Goal: Information Seeking & Learning: Learn about a topic

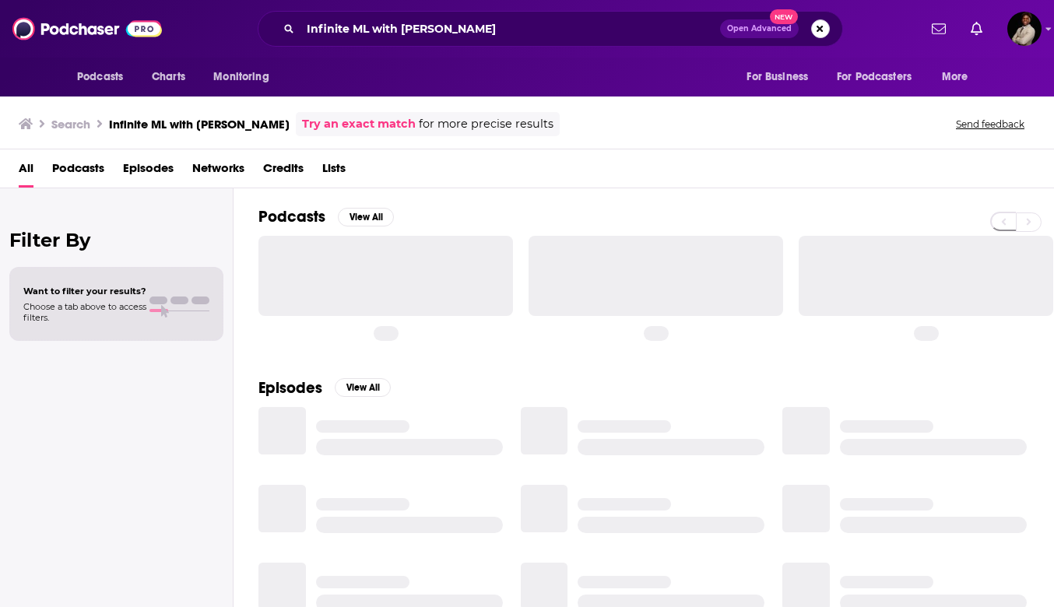
click at [822, 24] on button "Search podcasts, credits, & more..." at bounding box center [820, 28] width 19 height 19
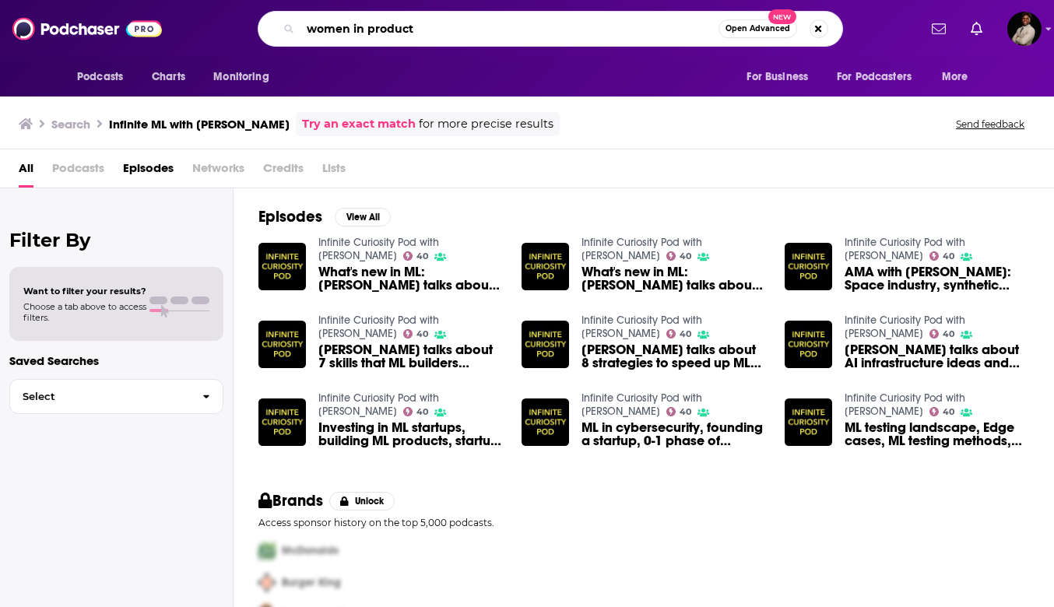
type input "women in product"
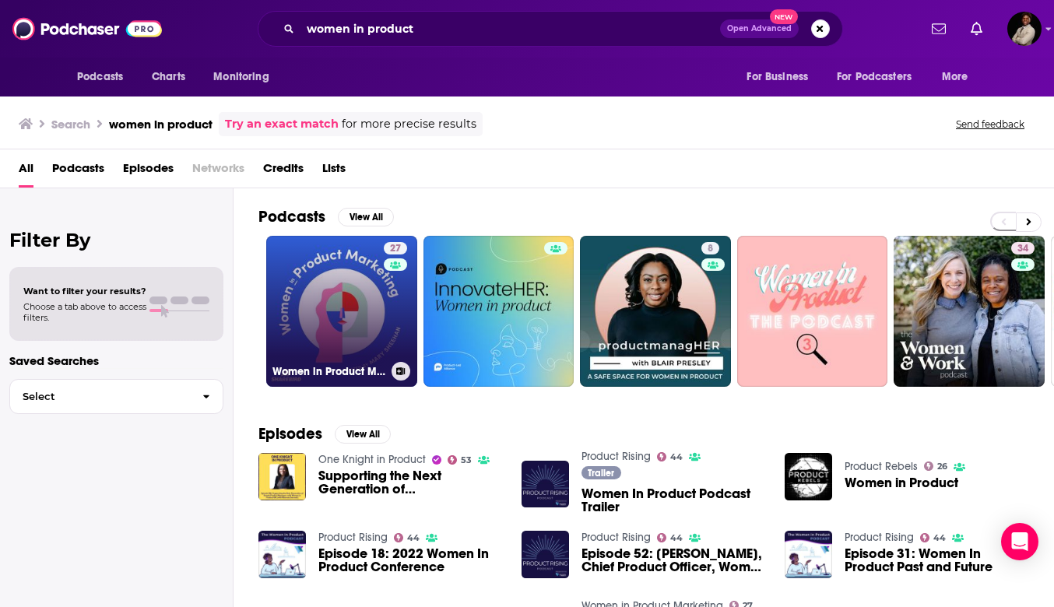
click at [346, 317] on link "27 Women in Product Marketing" at bounding box center [341, 311] width 151 height 151
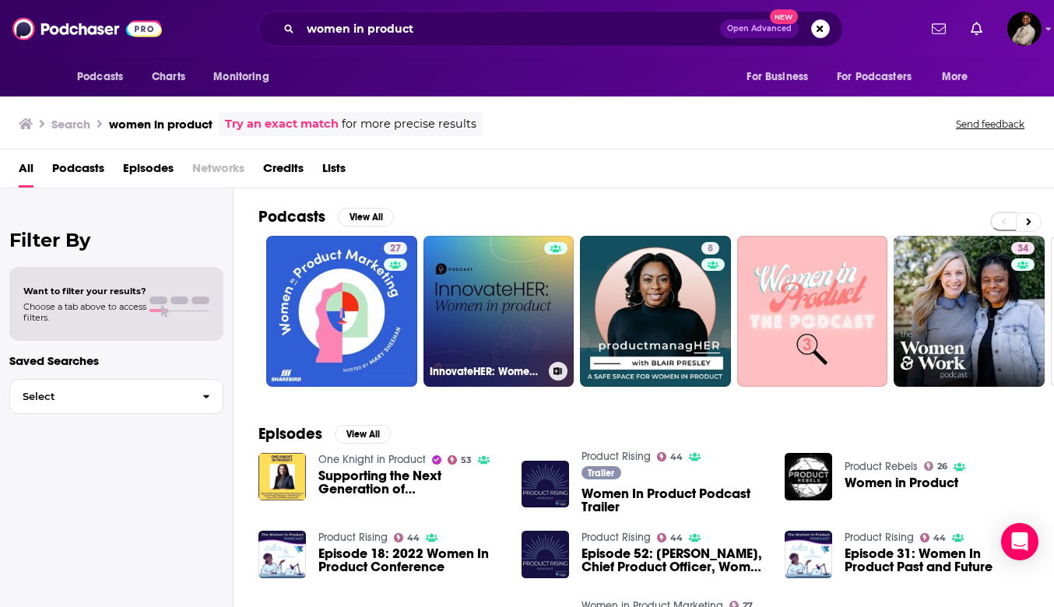
click at [493, 329] on link "InnovateHER: Women in product" at bounding box center [499, 311] width 151 height 151
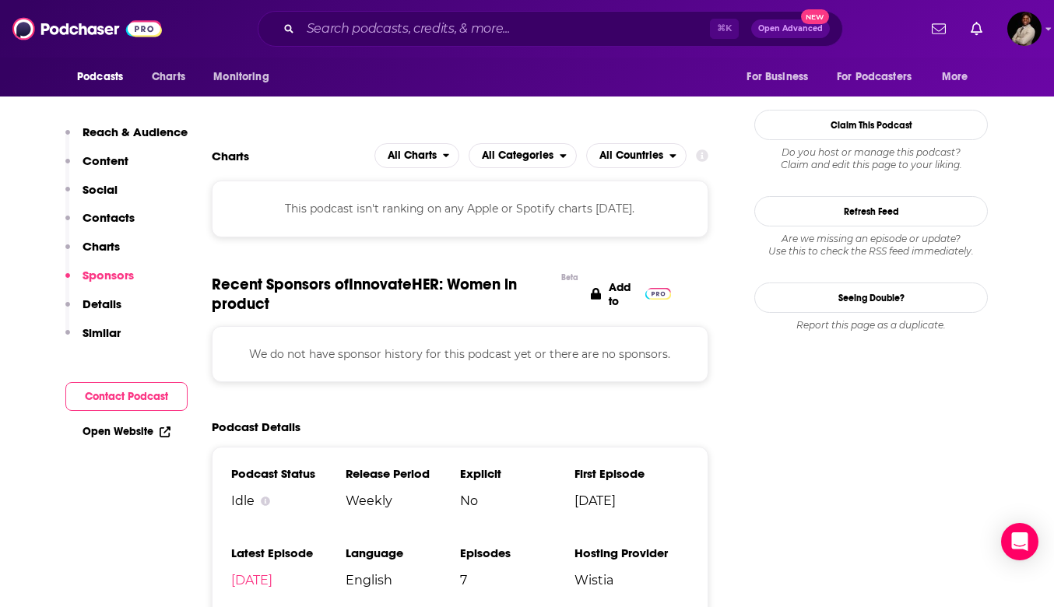
scroll to position [1209, 0]
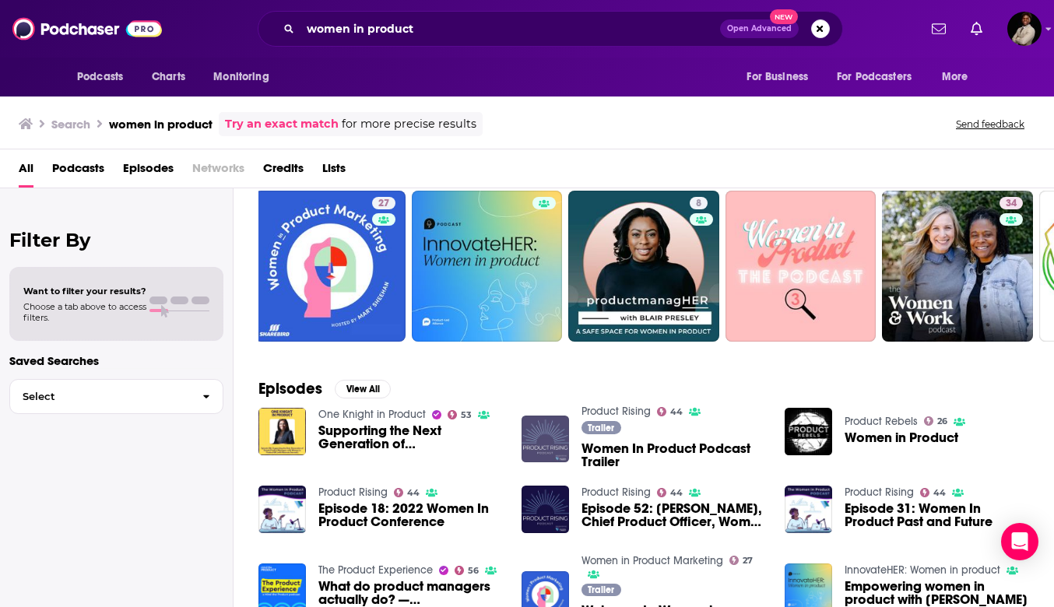
scroll to position [44, 0]
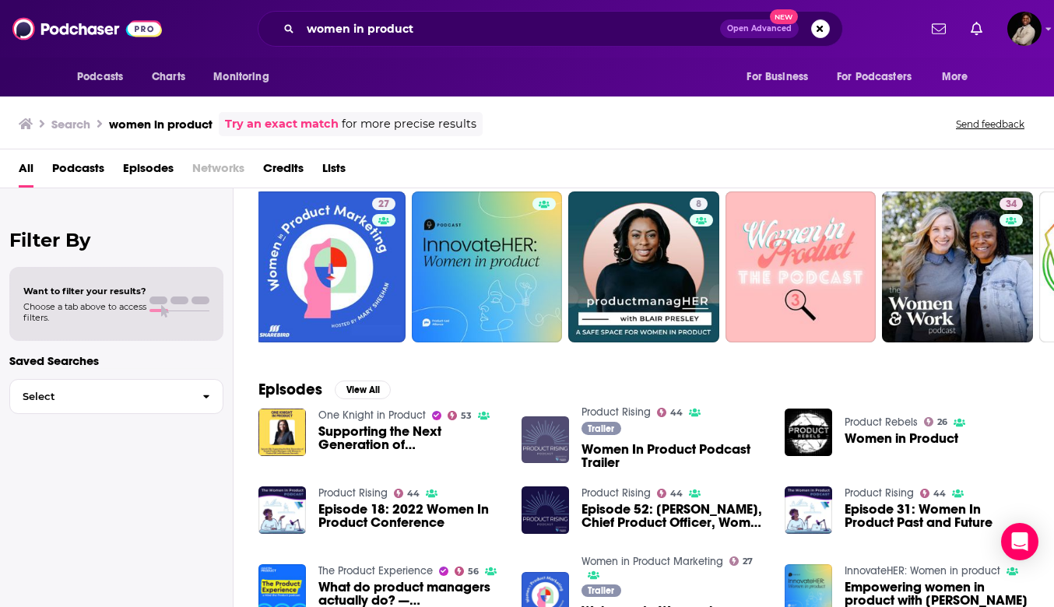
click at [542, 441] on img "Women In Product Podcast Trailer" at bounding box center [545, 440] width 47 height 47
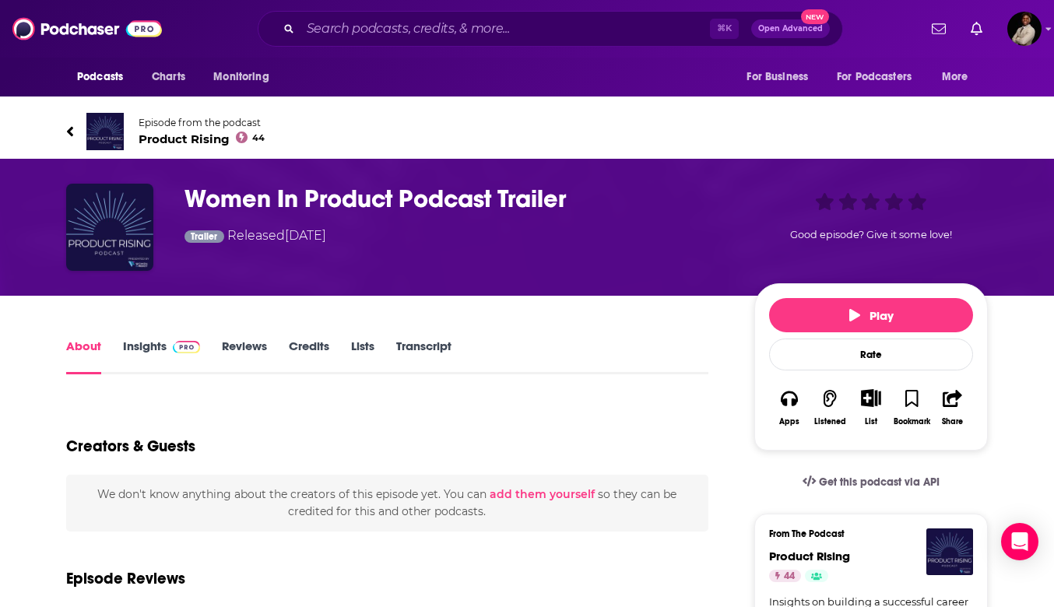
scroll to position [8, 0]
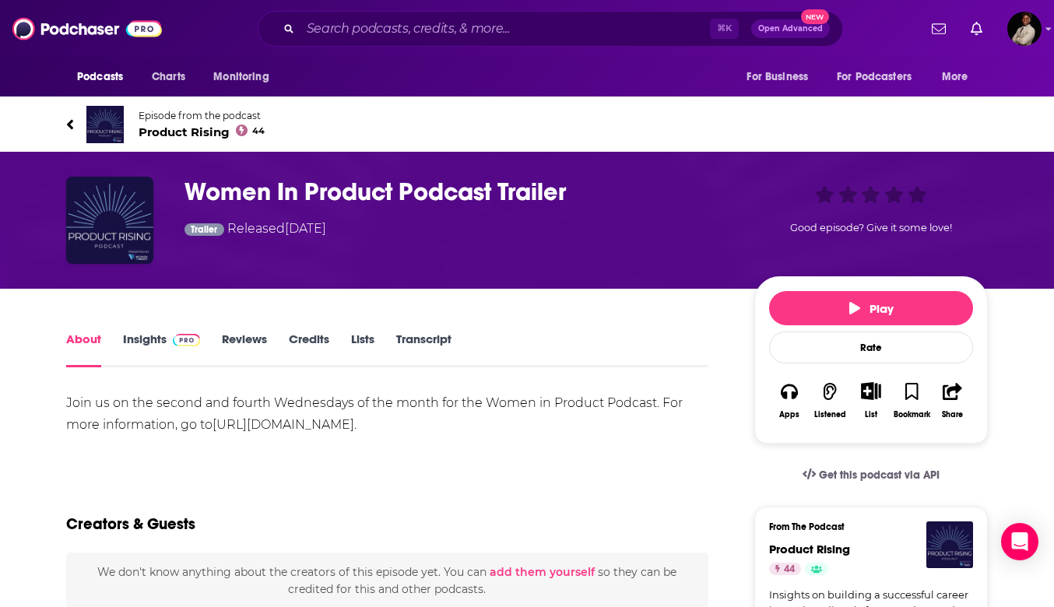
click at [128, 336] on link "Insights" at bounding box center [161, 350] width 77 height 36
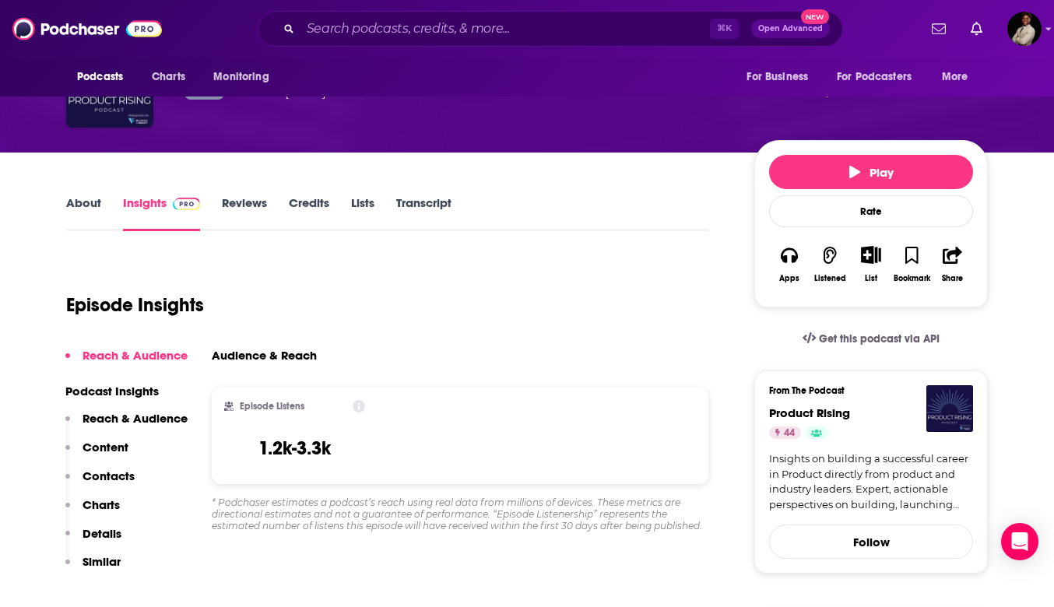
scroll to position [113, 0]
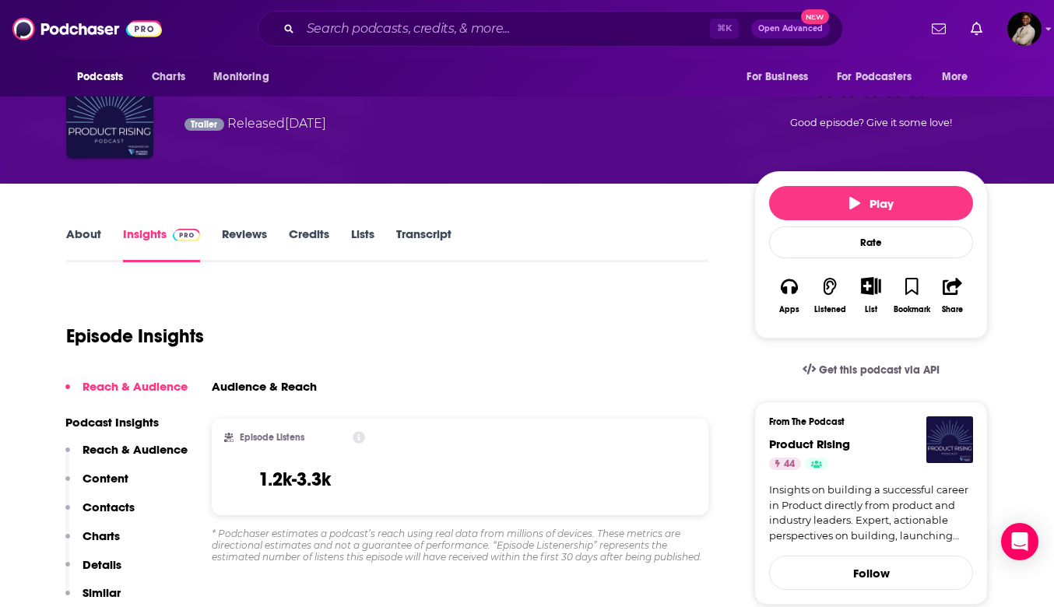
click at [256, 234] on link "Reviews" at bounding box center [244, 245] width 45 height 36
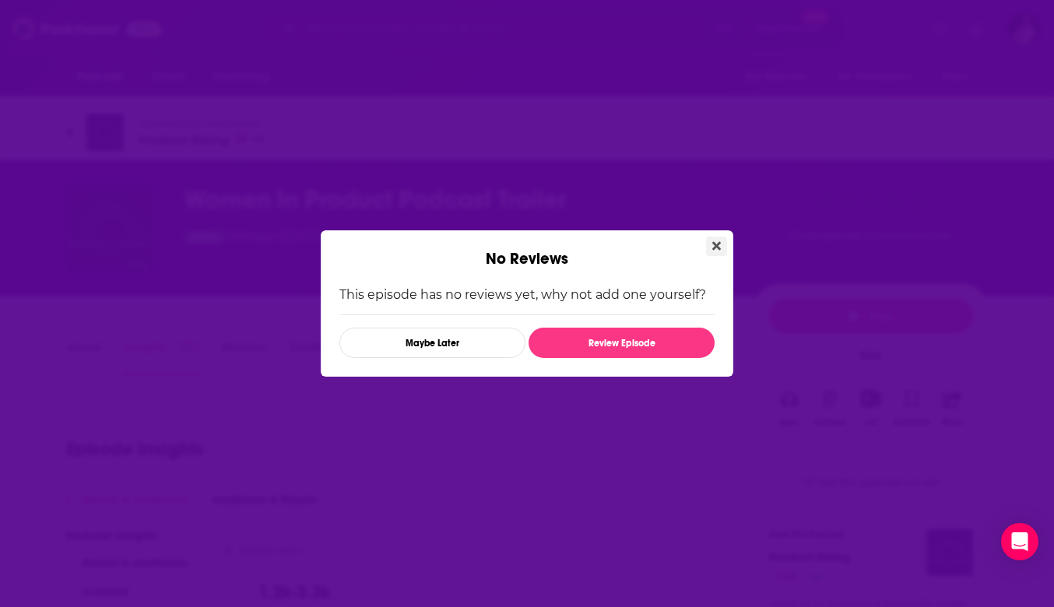
click at [713, 248] on icon "Close" at bounding box center [716, 246] width 9 height 9
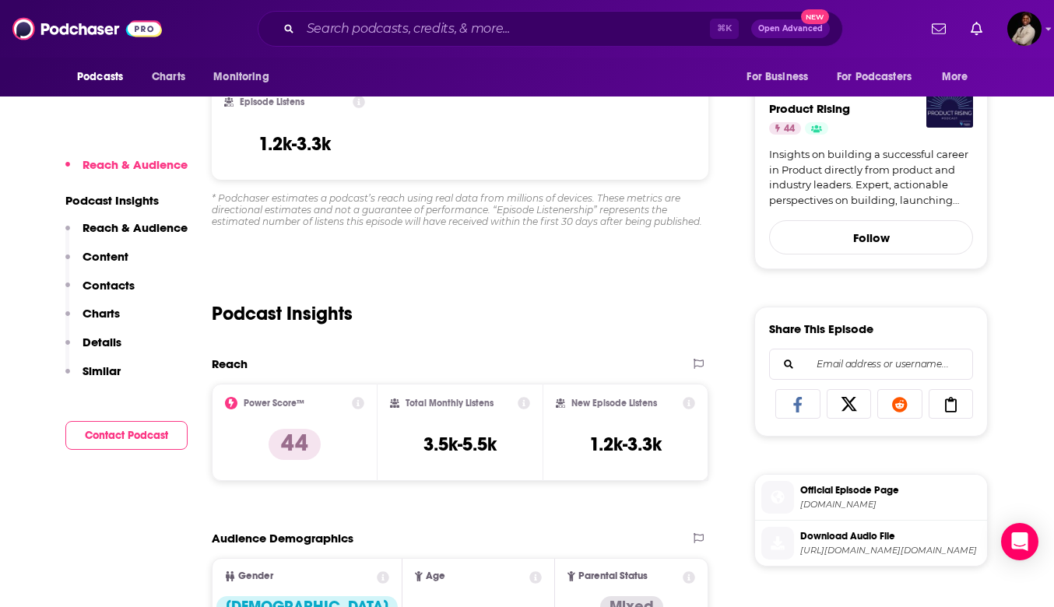
scroll to position [452, 0]
